Goal: Find specific page/section: Find specific page/section

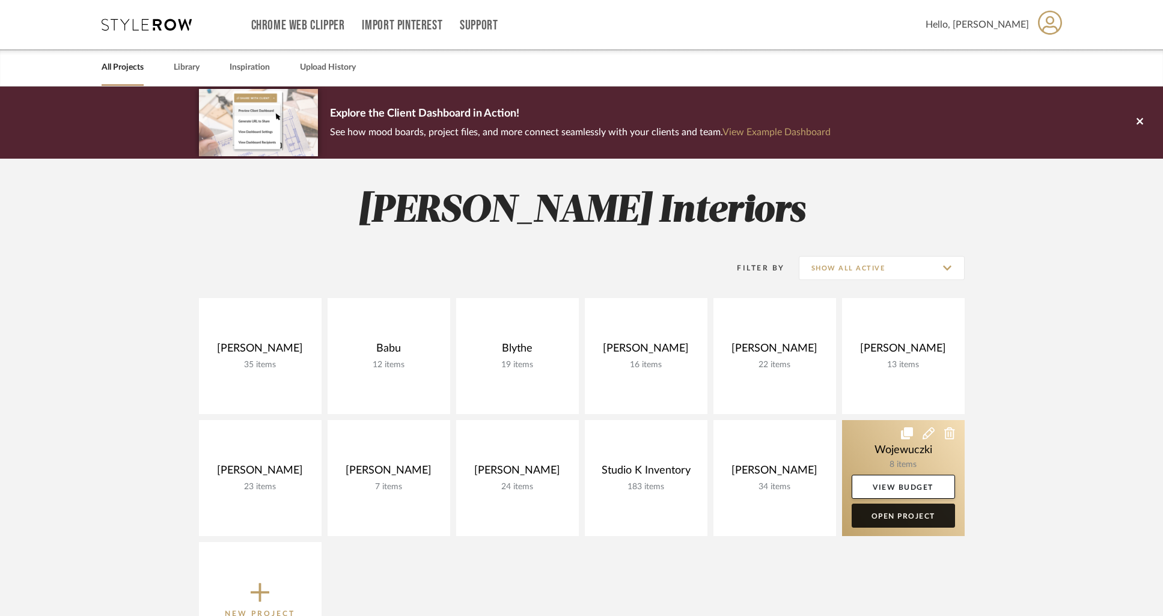
click at [913, 513] on link "Open Project" at bounding box center [902, 516] width 103 height 24
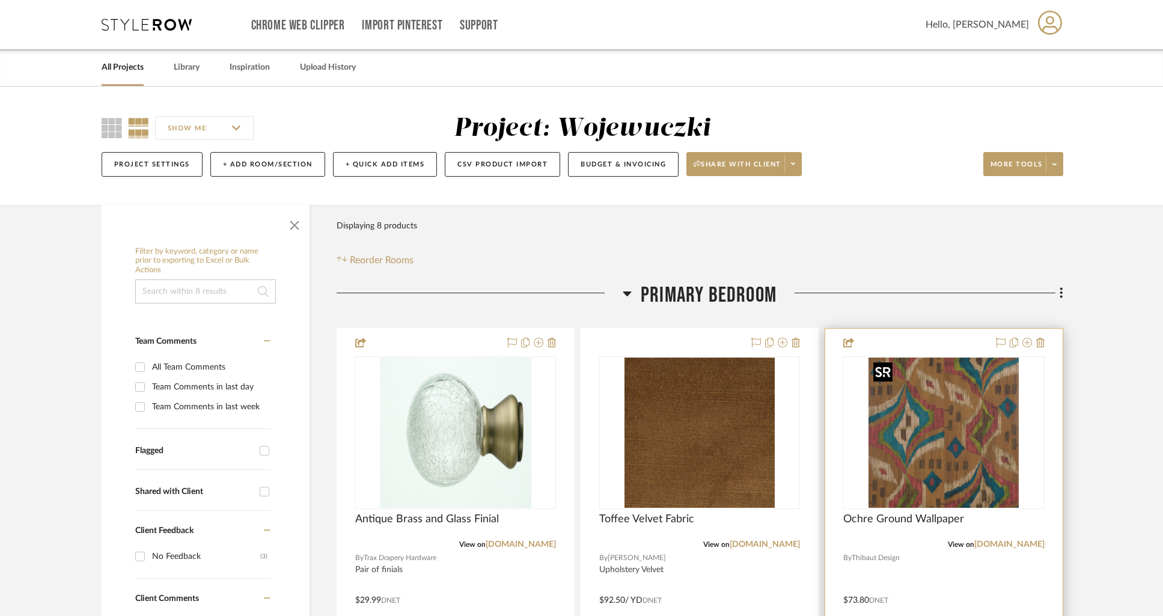
click at [923, 422] on img "0" at bounding box center [943, 433] width 150 height 150
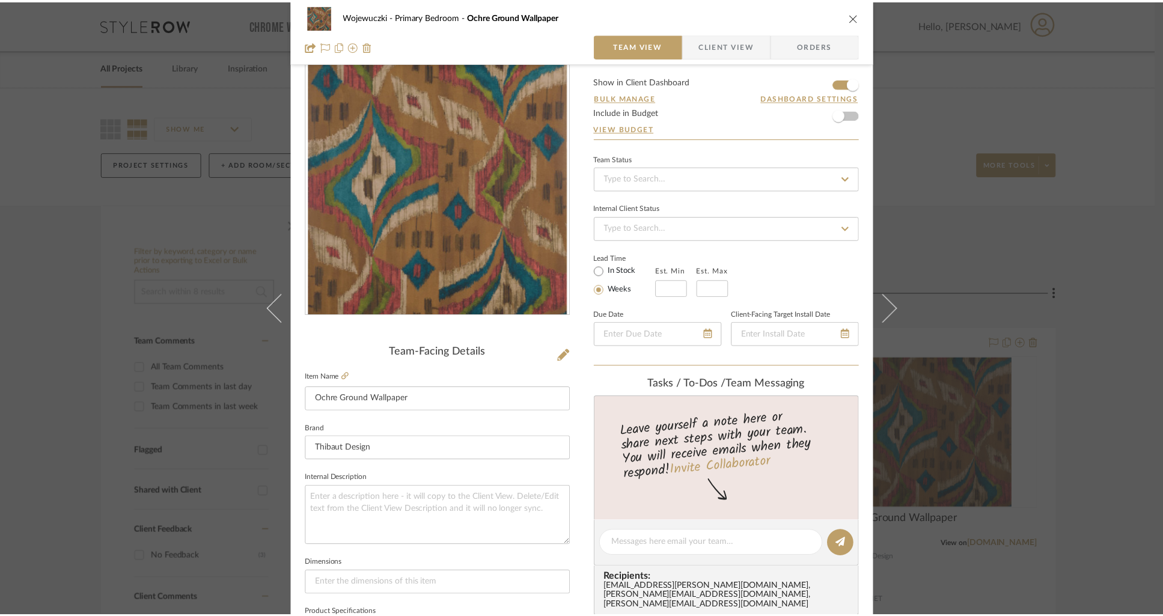
scroll to position [28, 0]
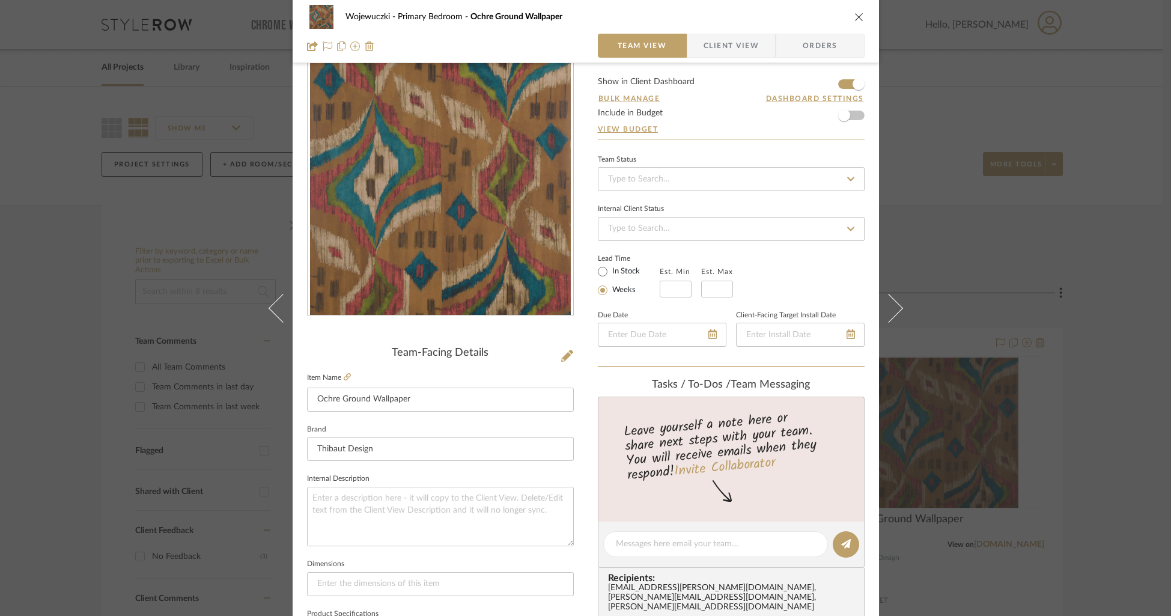
drag, startPoint x: 851, startPoint y: 15, endPoint x: 821, endPoint y: 14, distance: 30.1
click at [854, 15] on icon "close" at bounding box center [859, 17] width 10 height 10
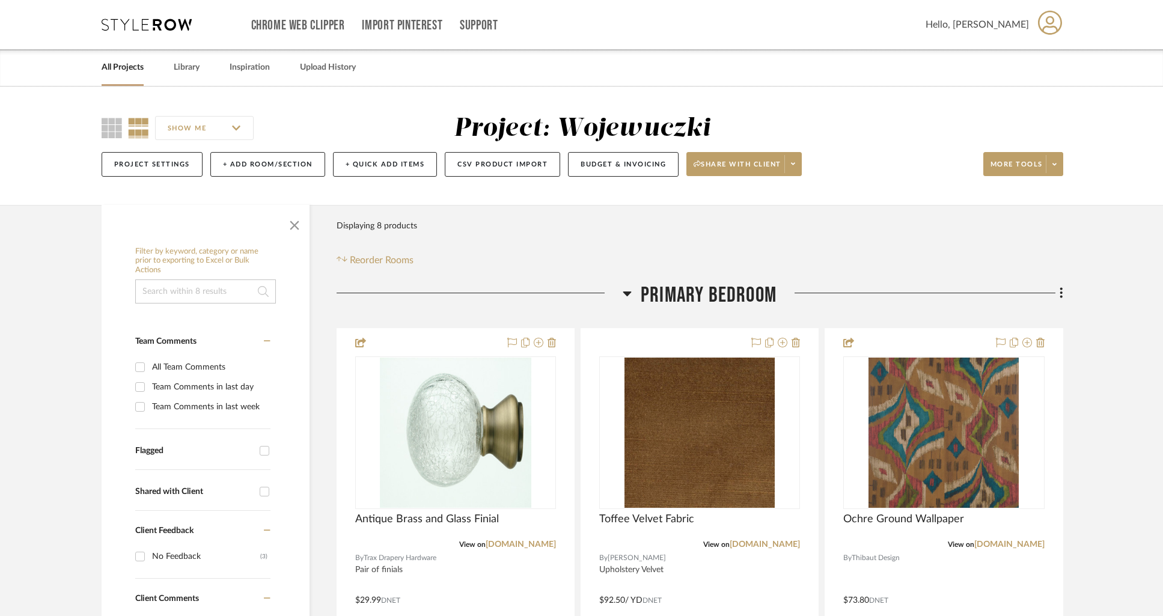
click at [153, 33] on div "Chrome Web Clipper Import Pinterest Support All Projects Library Inspiration Up…" at bounding box center [582, 24] width 961 height 49
click at [153, 26] on icon at bounding box center [147, 25] width 90 height 12
